Goal: Task Accomplishment & Management: Complete application form

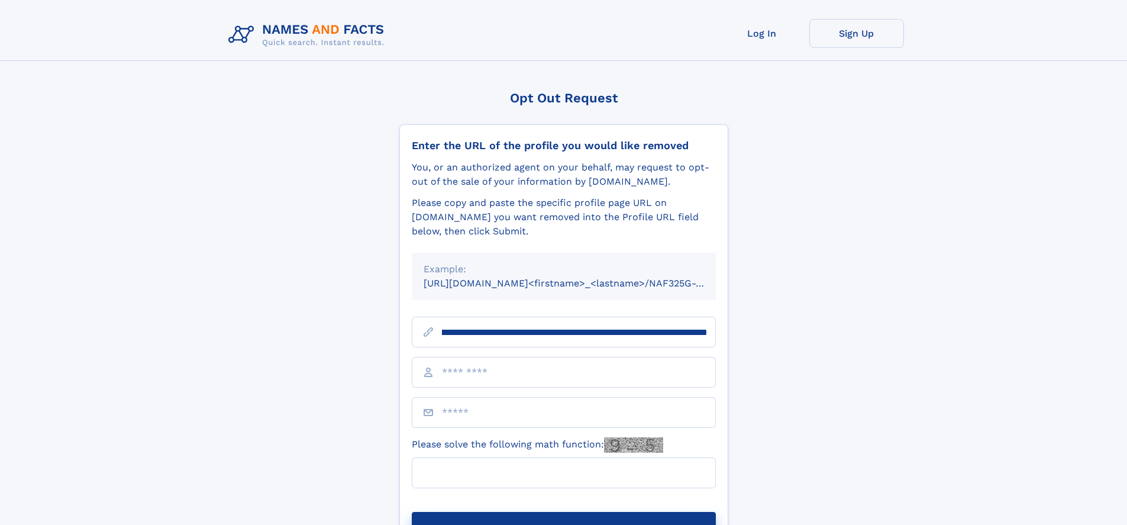
scroll to position [0, 131]
type input "**********"
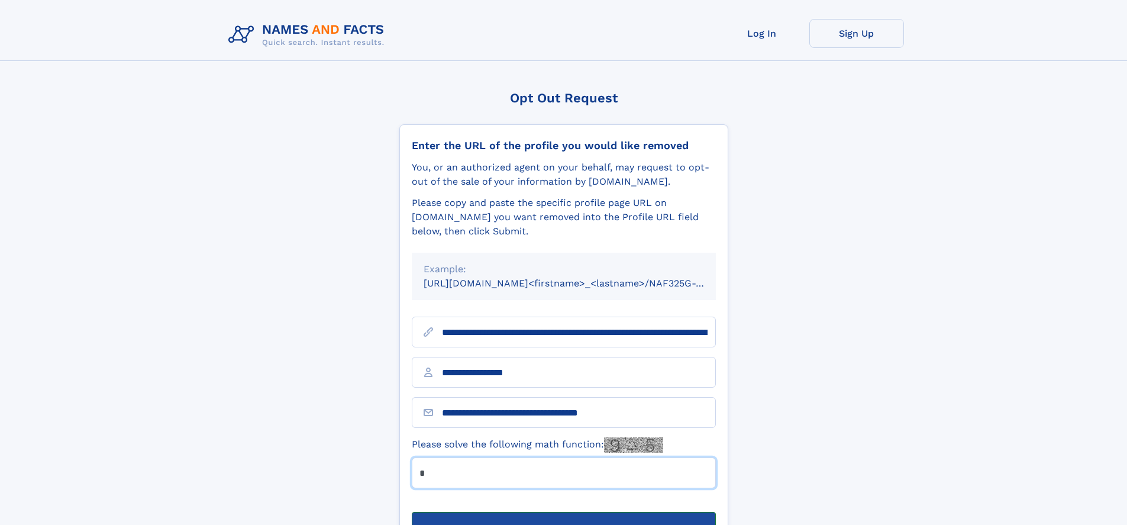
type input "*"
click at [563, 512] on button "Submit Opt Out Request" at bounding box center [564, 531] width 304 height 38
